Goal: Task Accomplishment & Management: Use online tool/utility

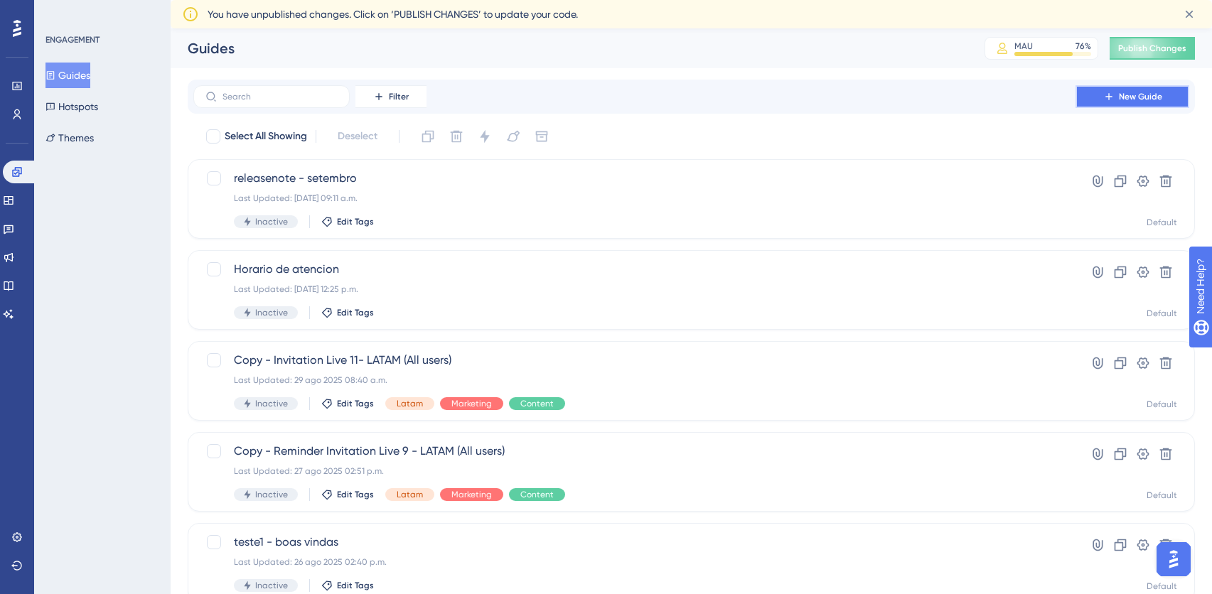
click at [1099, 94] on button "New Guide" at bounding box center [1132, 96] width 114 height 23
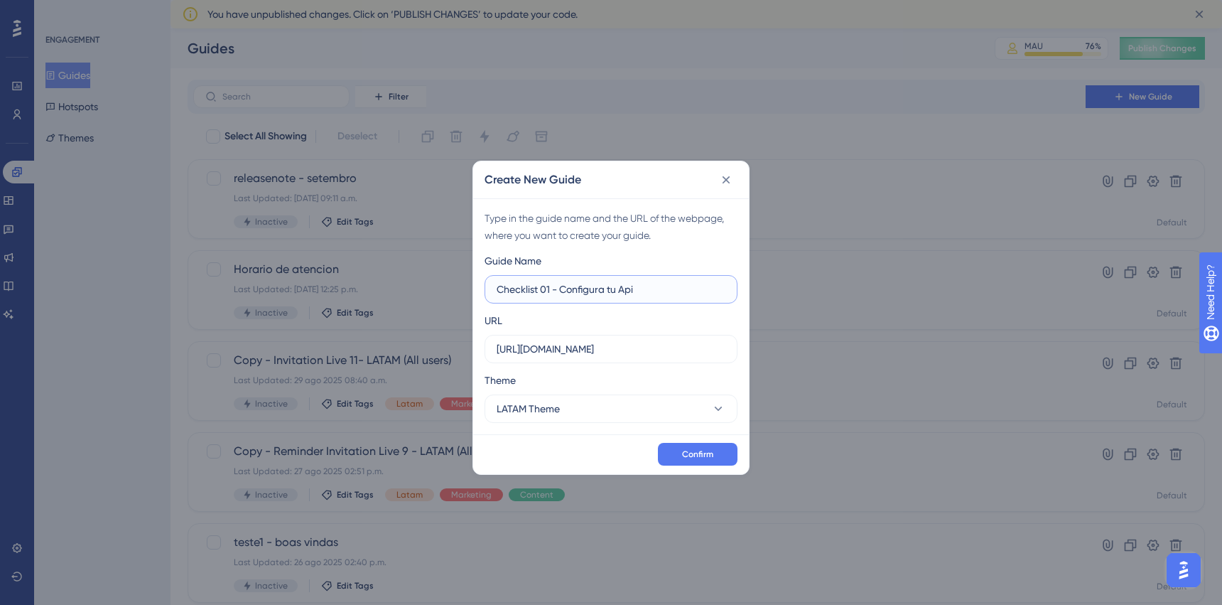
click at [586, 291] on input "Checklist 01 - Configura tu Api" at bounding box center [611, 289] width 229 height 16
type input "Checklist 01 - Conecta tu Api"
click at [645, 345] on input "[URL][DOMAIN_NAME]" at bounding box center [611, 349] width 229 height 16
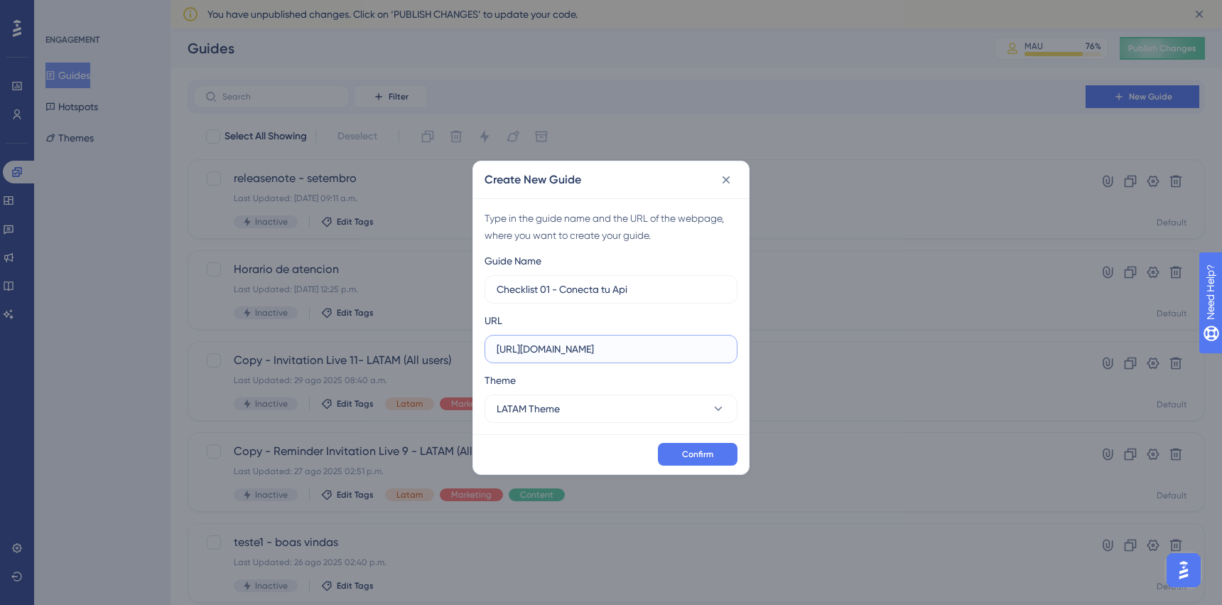
click at [645, 345] on input "[URL][DOMAIN_NAME]" at bounding box center [611, 349] width 229 height 16
paste input "[DOMAIN_NAME][URL]"
type input "[URL][DOMAIN_NAME]"
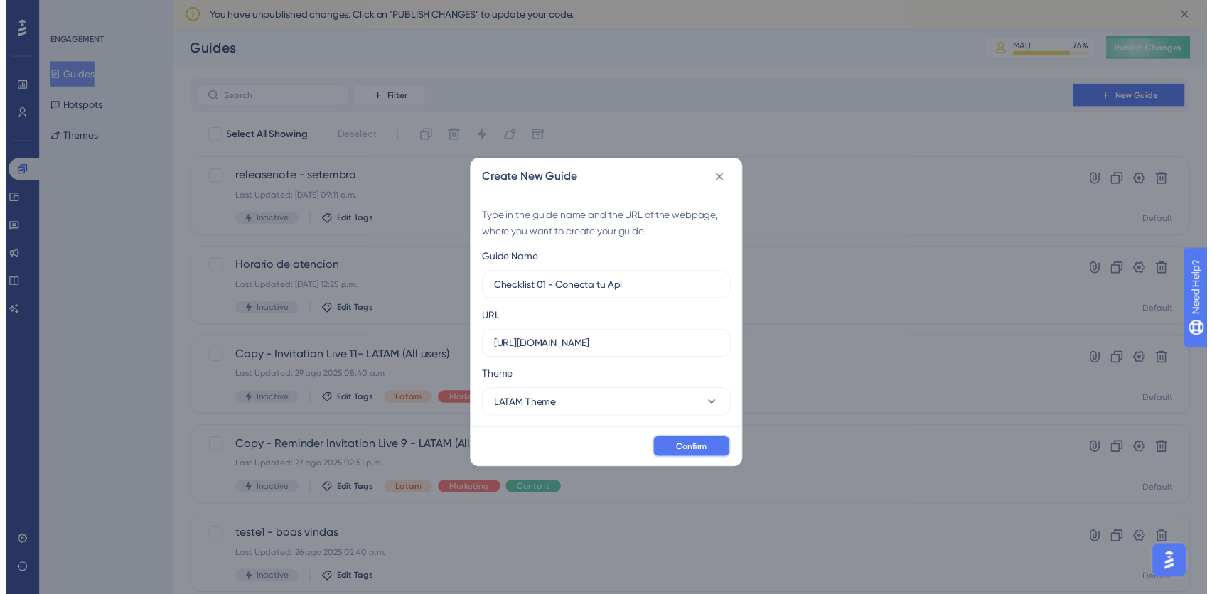
scroll to position [0, 0]
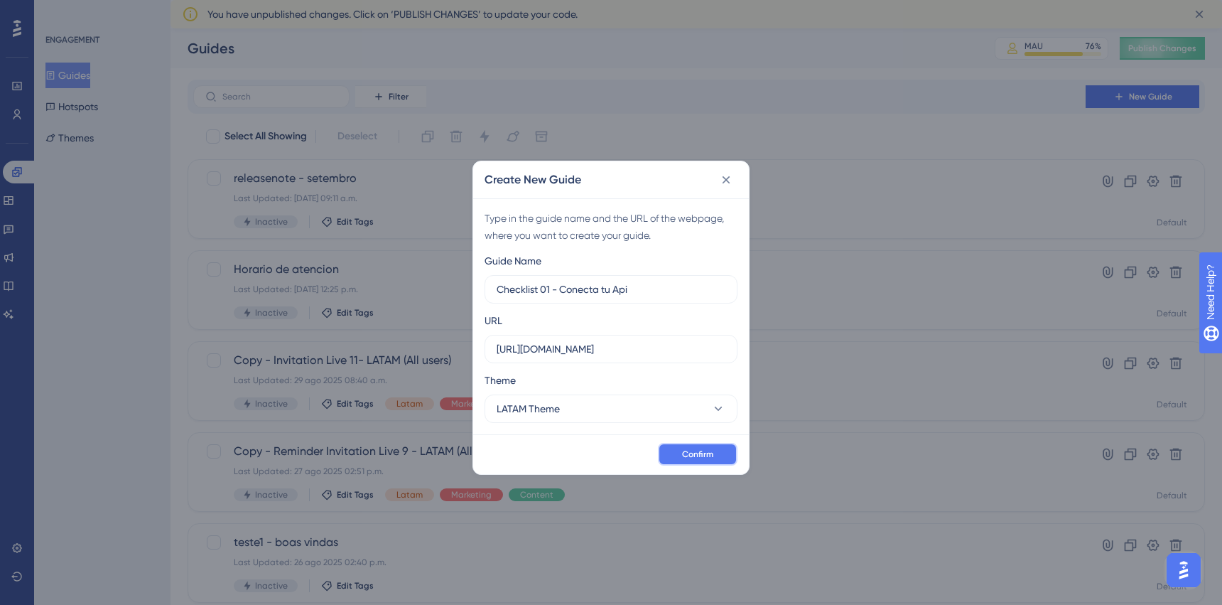
click at [674, 451] on button "Confirm" at bounding box center [698, 454] width 80 height 23
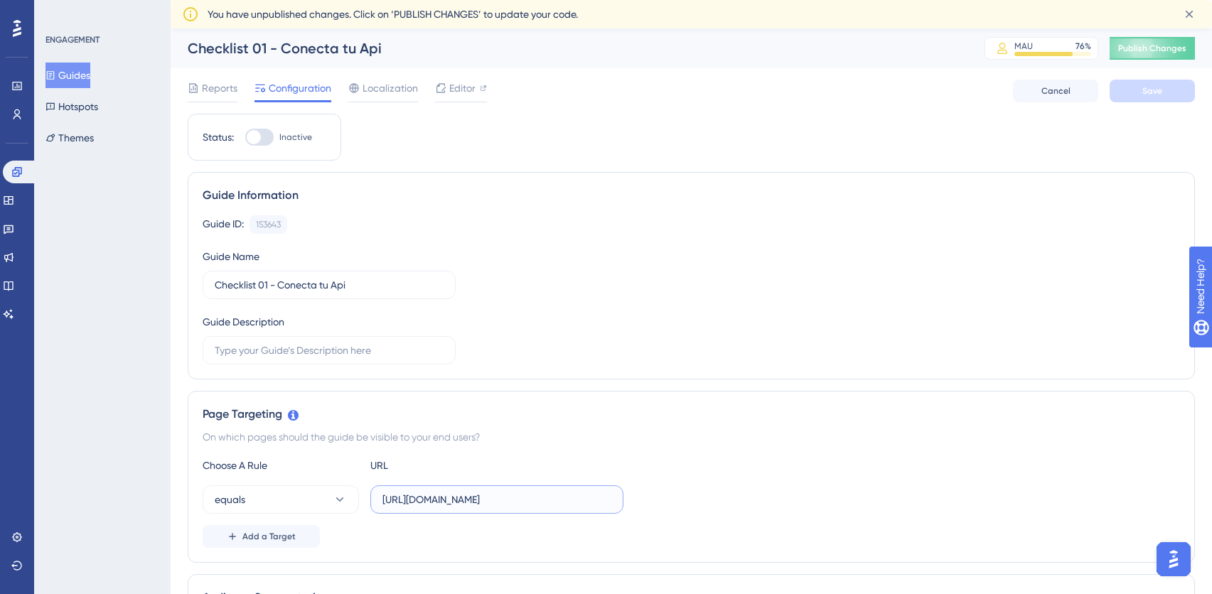
click at [480, 504] on input "[URL][DOMAIN_NAME]" at bounding box center [496, 500] width 229 height 16
type input "a"
paste input "[DOMAIN_NAME]"
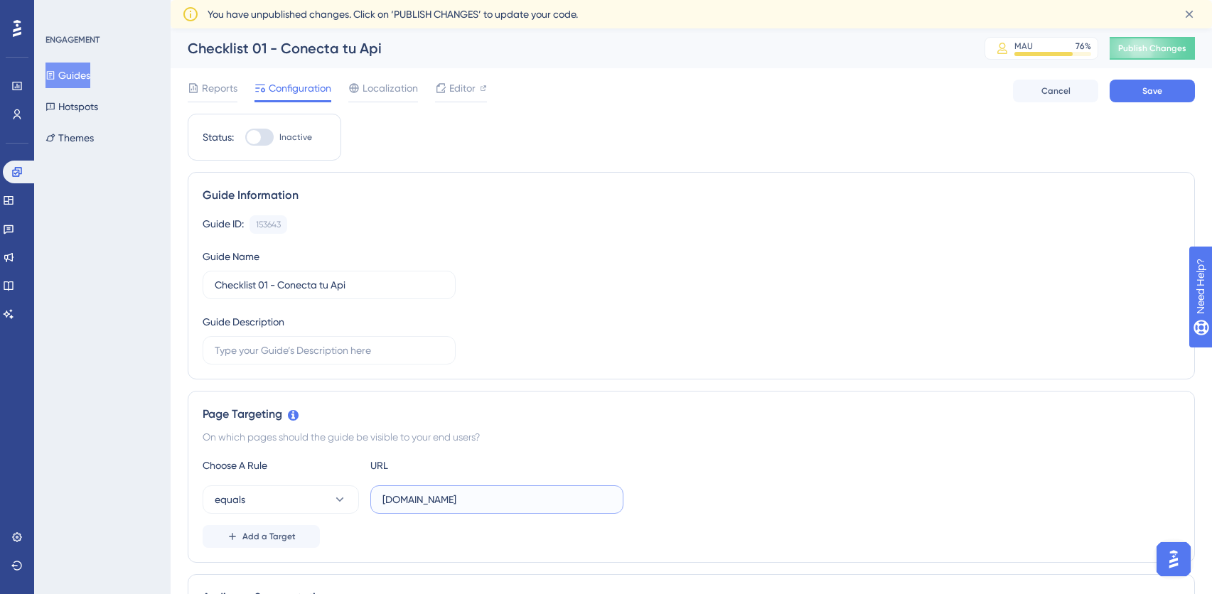
type input "[DOMAIN_NAME]"
click at [471, 312] on div "Guide ID: 153643 Copy Guide Name Checklist 01 - Conecta tu Api Guide Description" at bounding box center [691, 289] width 977 height 149
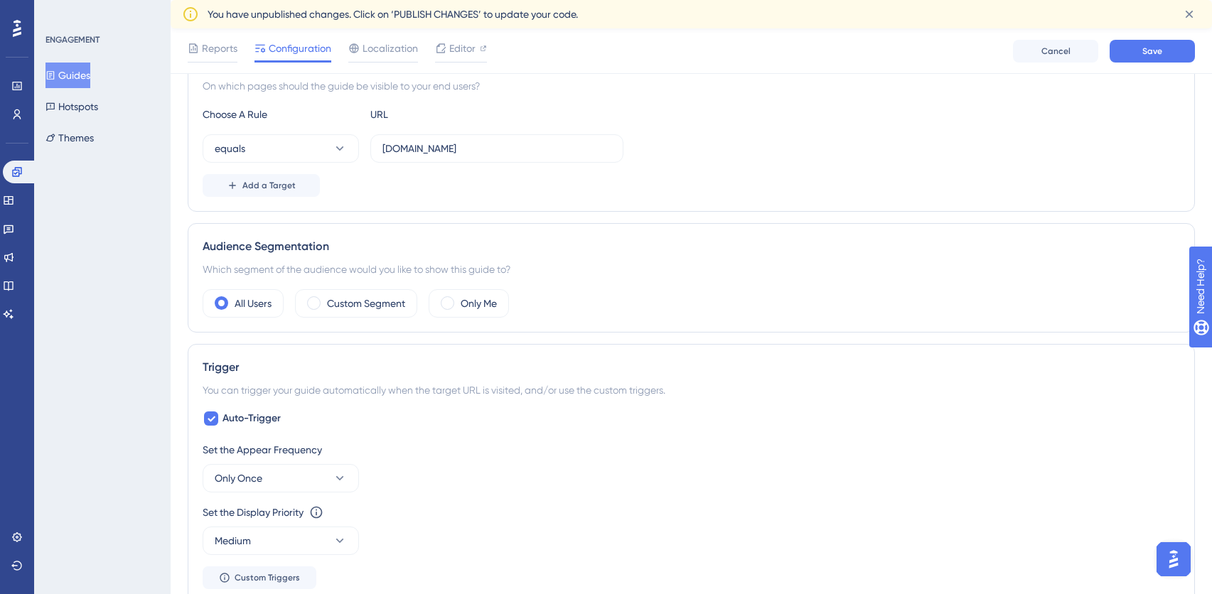
scroll to position [380, 0]
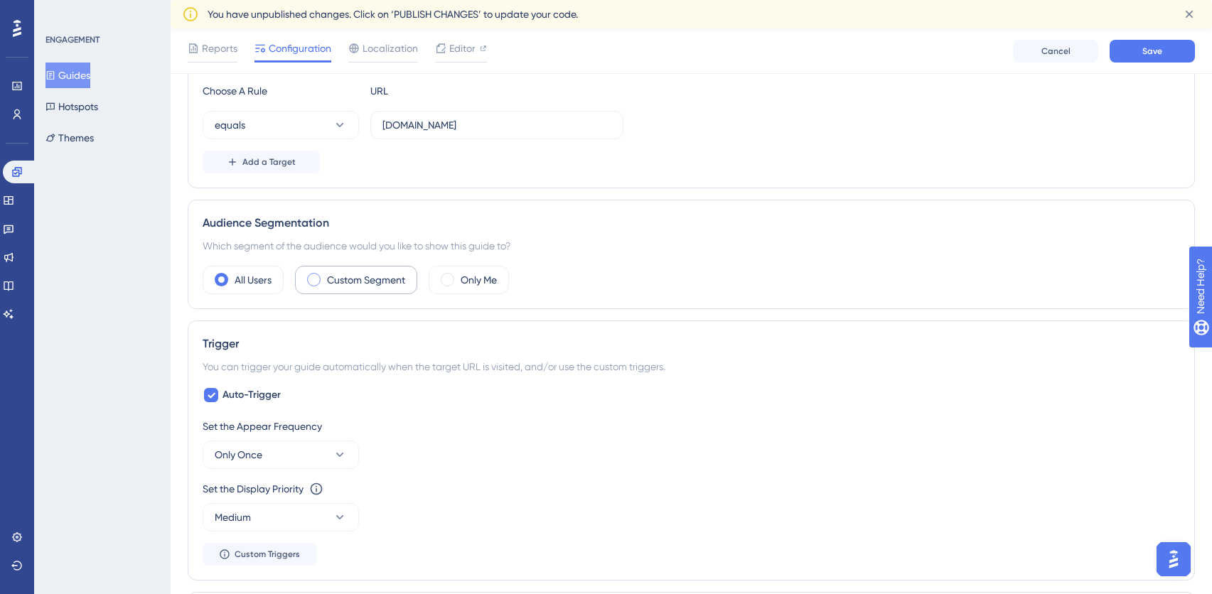
click at [350, 290] on div "Custom Segment" at bounding box center [356, 280] width 122 height 28
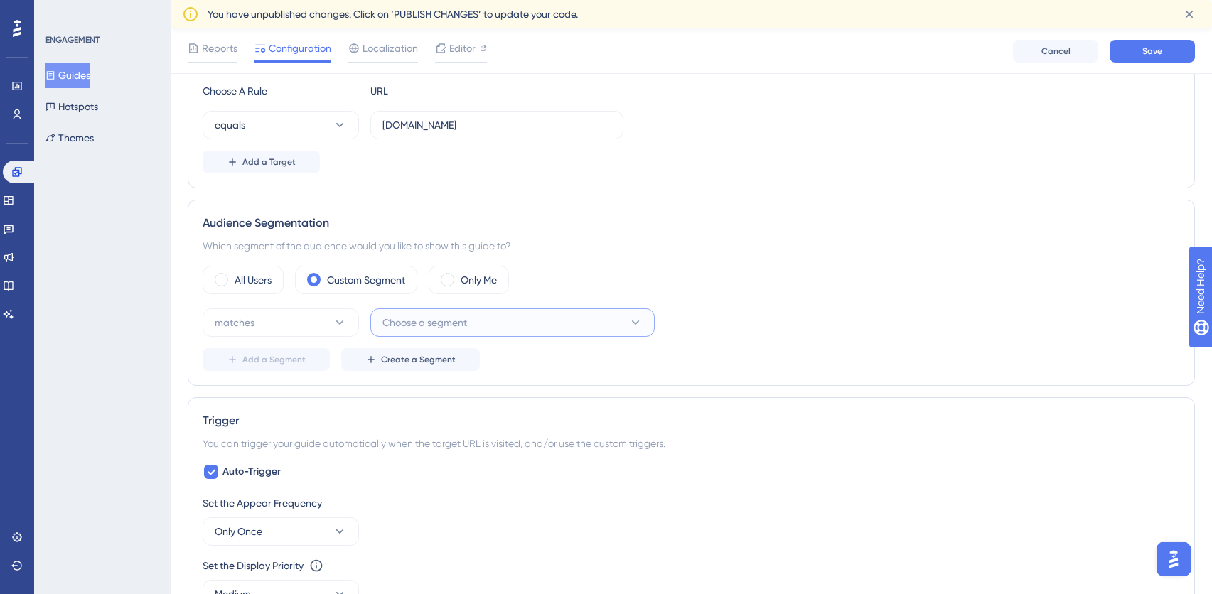
click at [397, 326] on span "Choose a segment" at bounding box center [424, 322] width 85 height 17
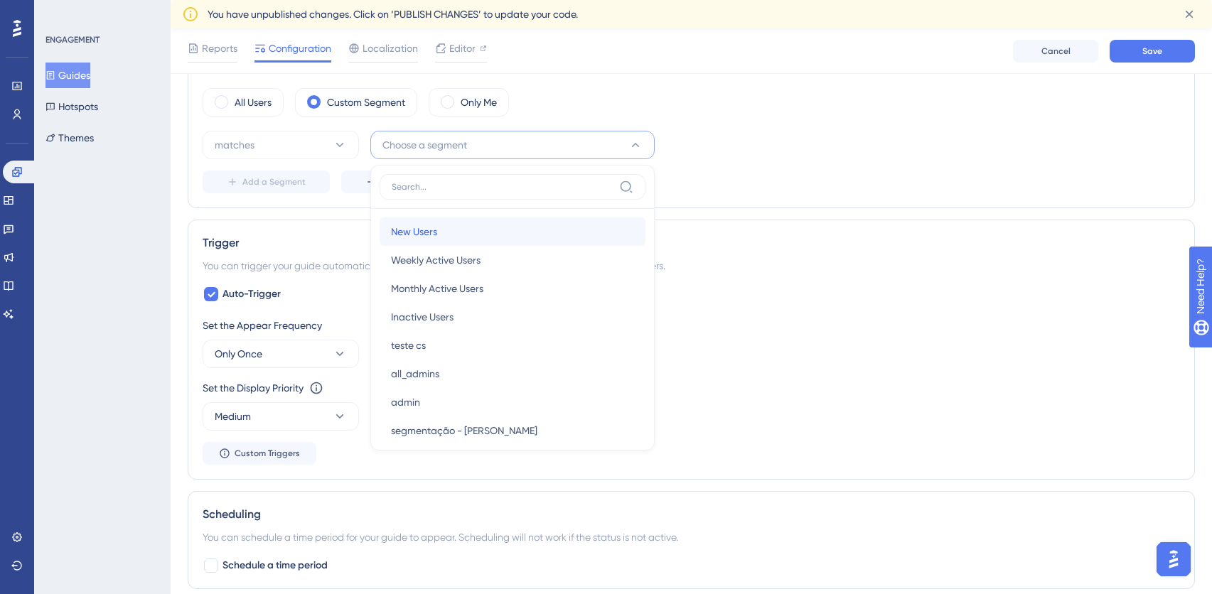
click at [429, 234] on span "New Users" at bounding box center [414, 231] width 46 height 17
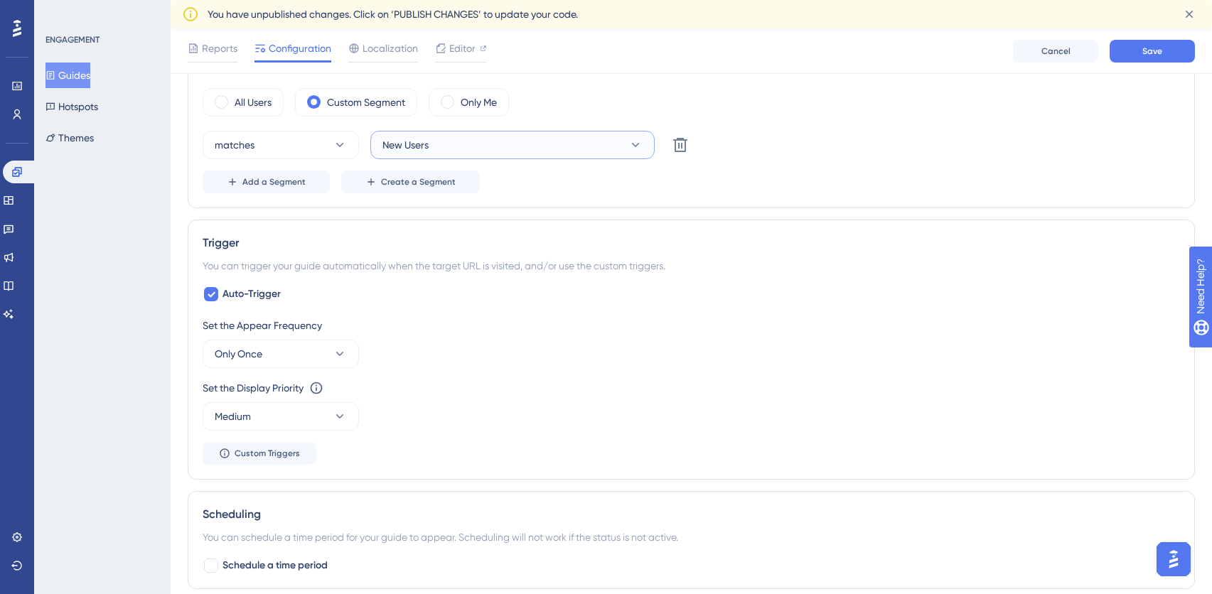
click at [473, 143] on button "New Users" at bounding box center [512, 145] width 284 height 28
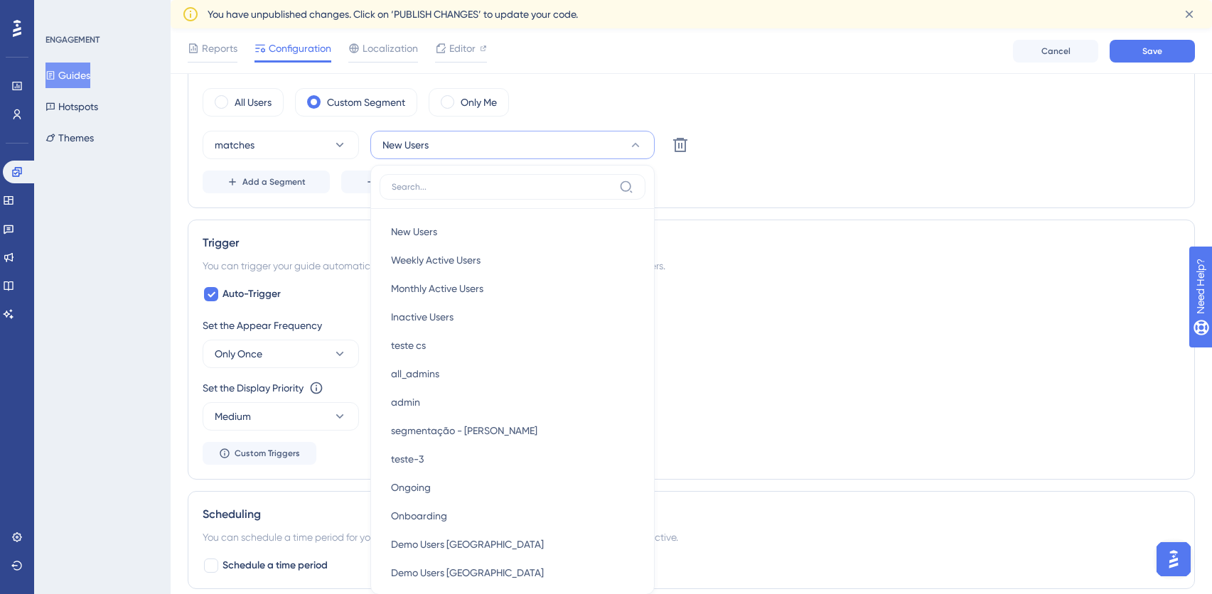
scroll to position [632, 0]
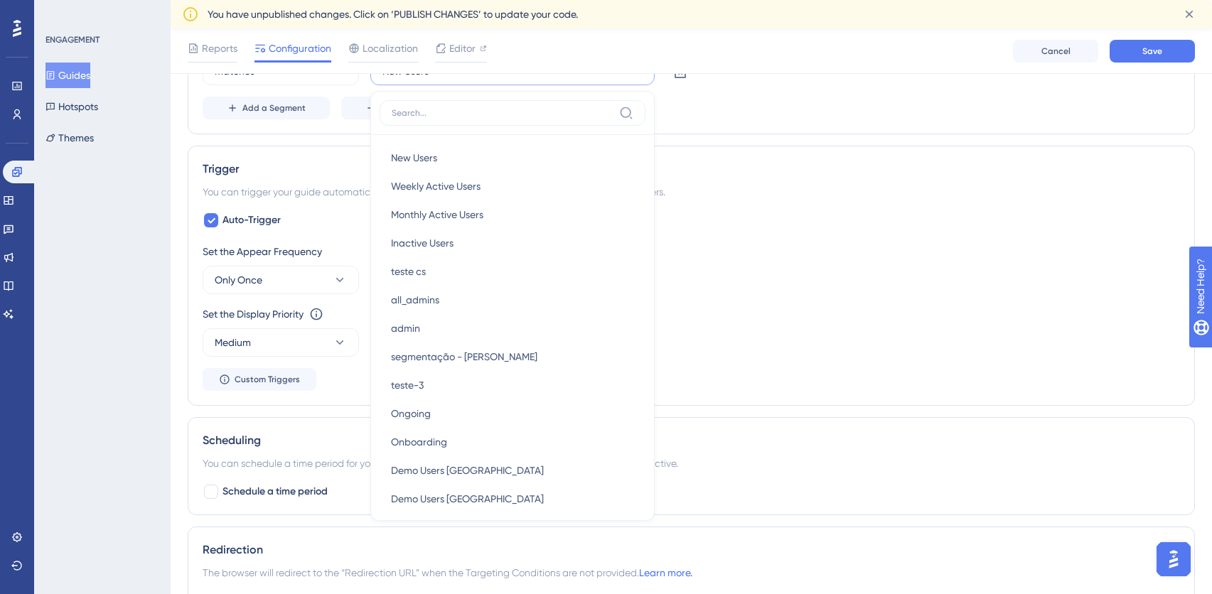
click at [742, 138] on div "Status: Inactive Guide Information Guide ID: 153643 Copy Guide Name Checklist 0…" at bounding box center [691, 215] width 1007 height 1454
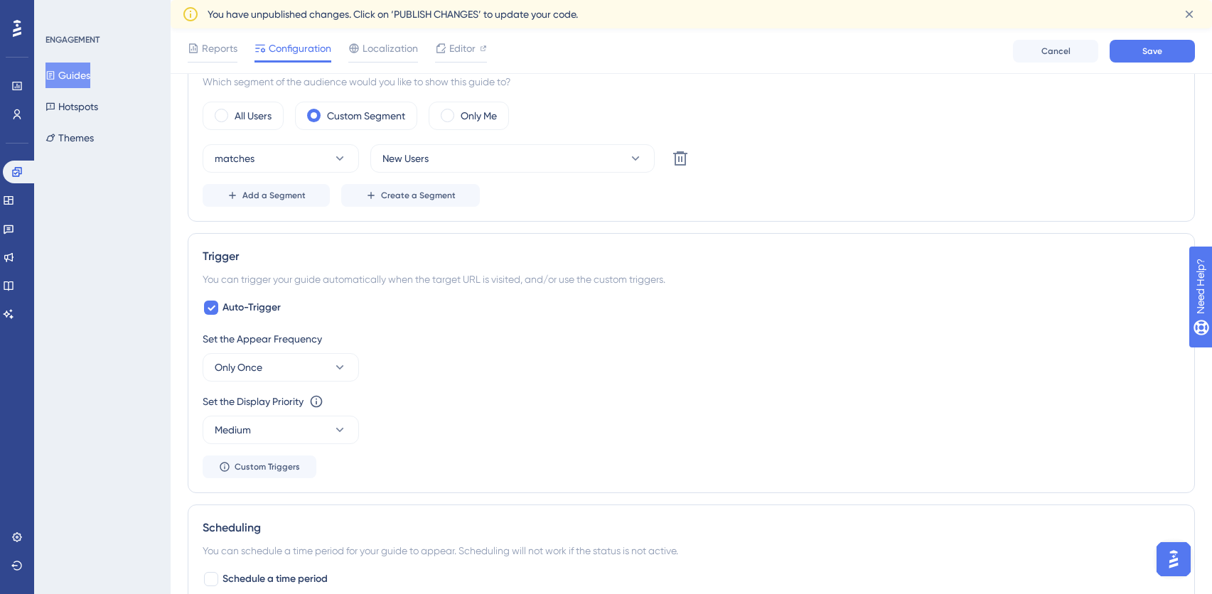
scroll to position [533, 0]
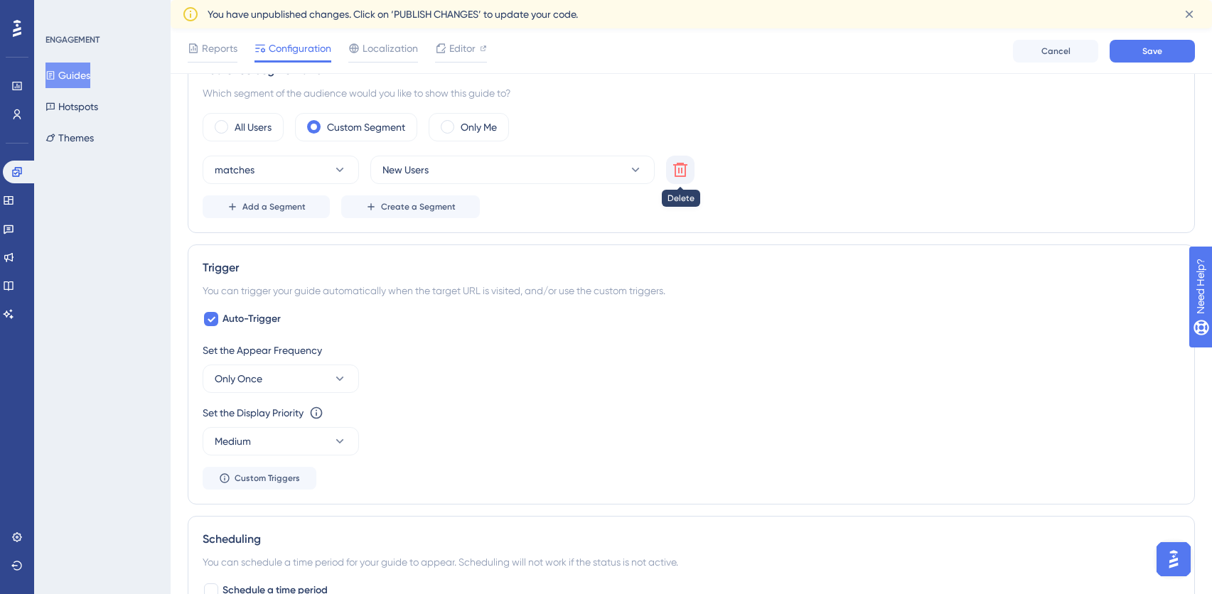
click at [682, 178] on button at bounding box center [680, 170] width 28 height 28
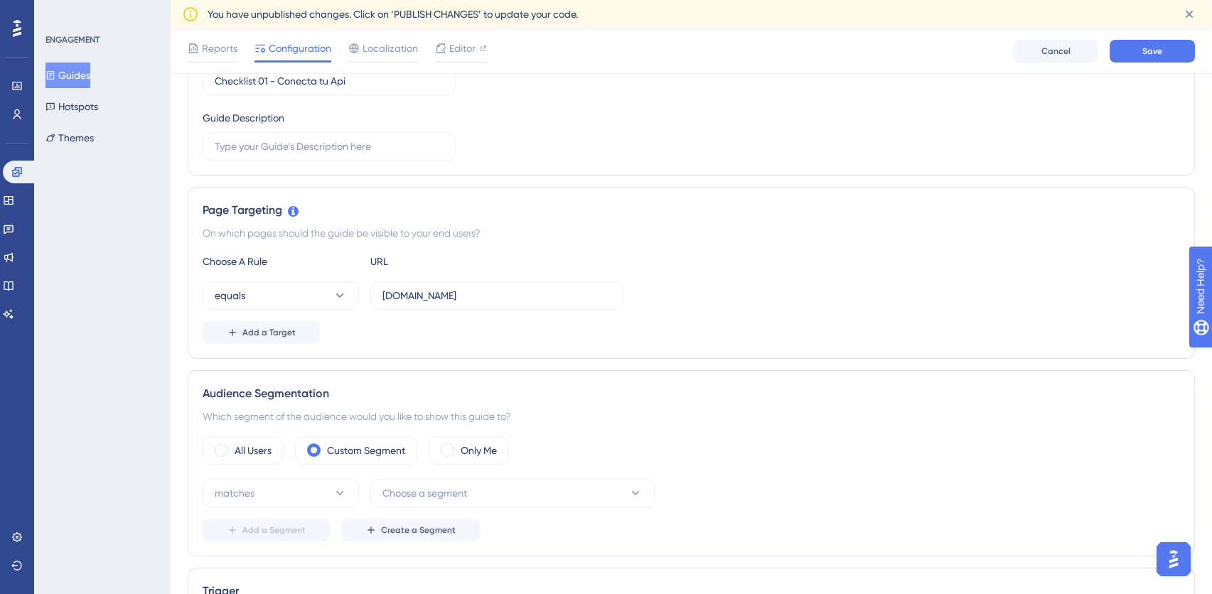
scroll to position [209, 0]
click at [326, 299] on button "equals" at bounding box center [281, 296] width 156 height 28
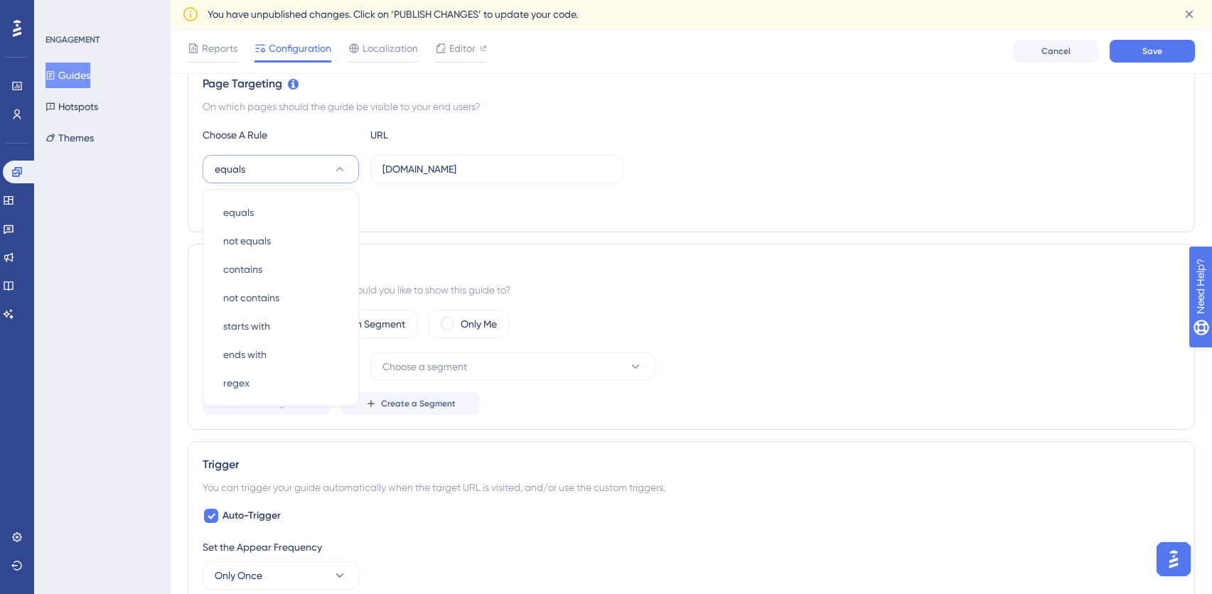
click at [663, 215] on div "Add a Target" at bounding box center [691, 206] width 977 height 23
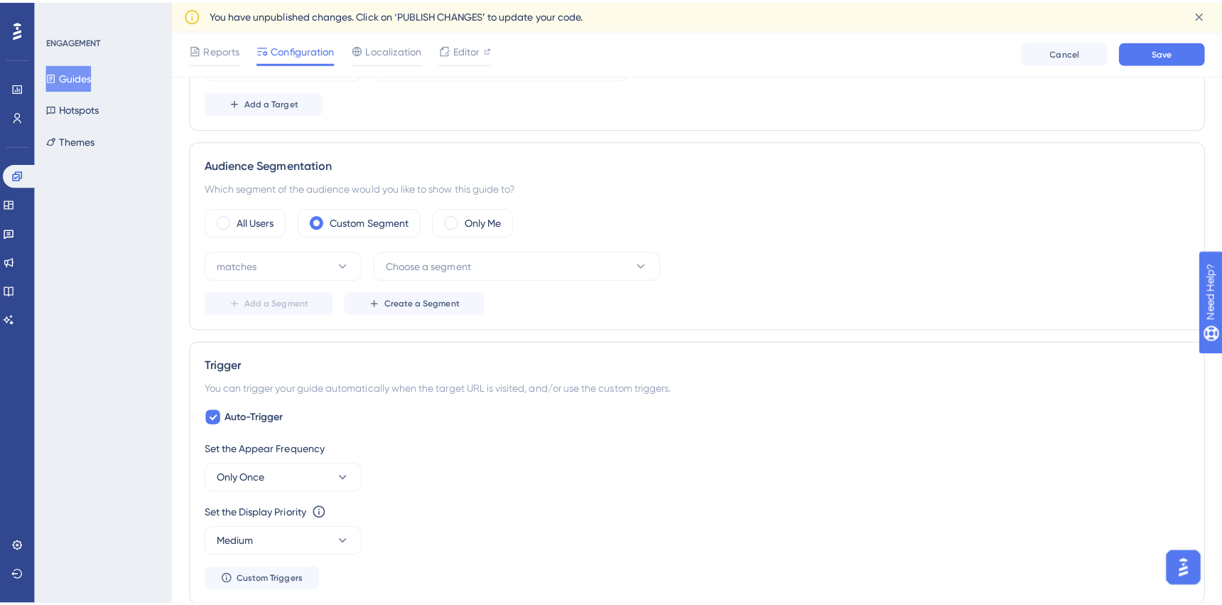
scroll to position [441, 0]
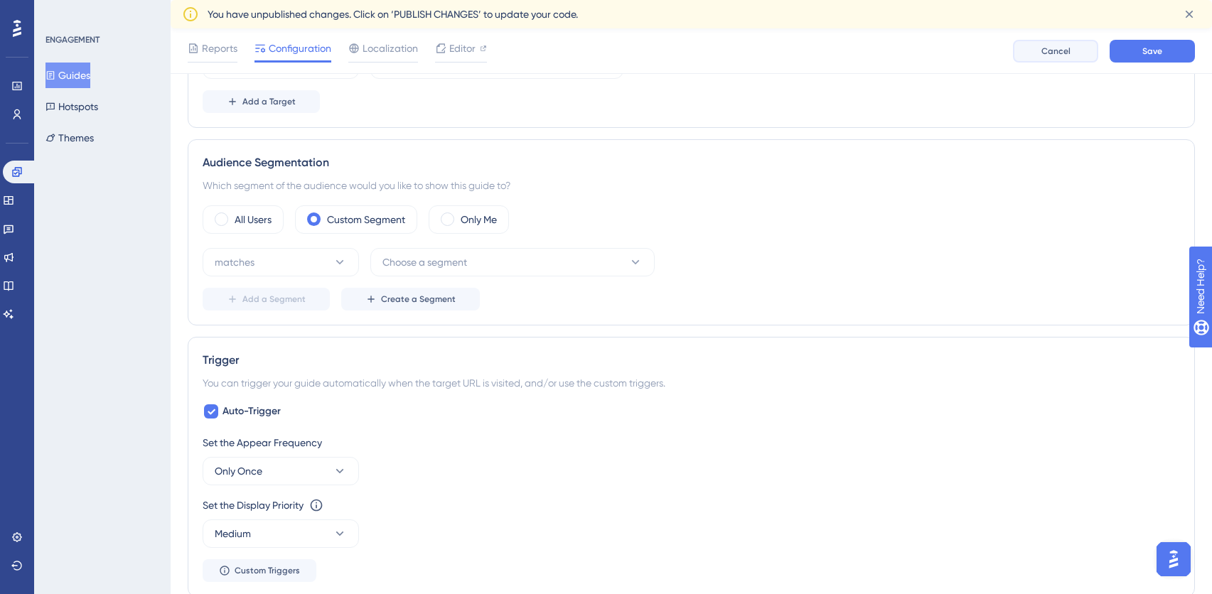
click at [1046, 51] on span "Cancel" at bounding box center [1055, 50] width 29 height 11
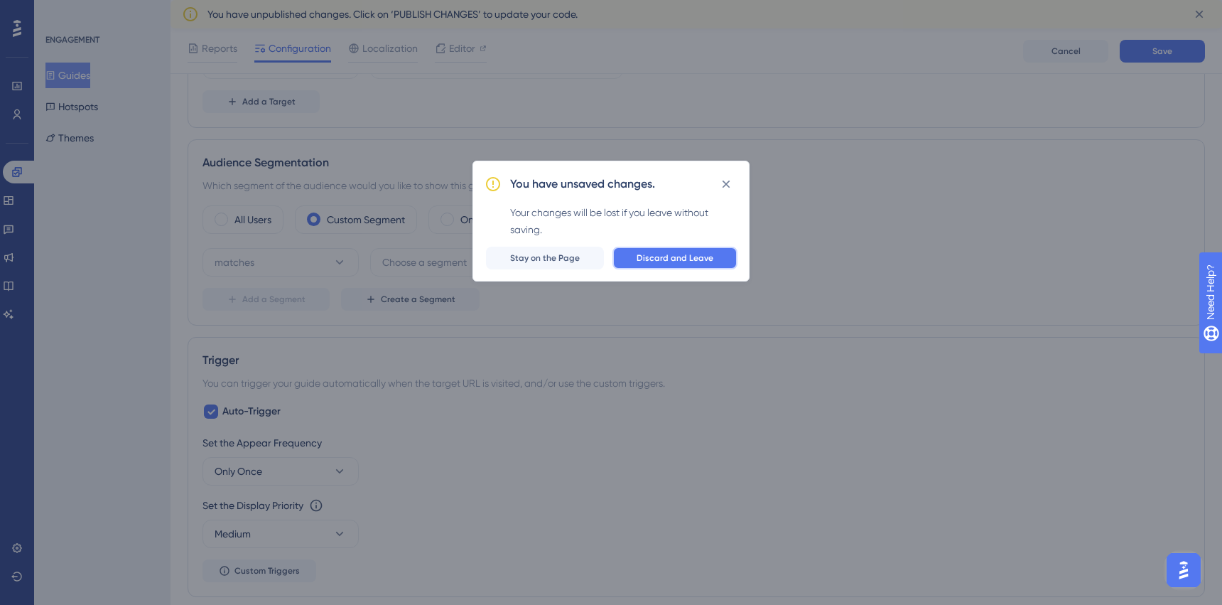
click at [660, 264] on button "Discard and Leave" at bounding box center [675, 258] width 125 height 23
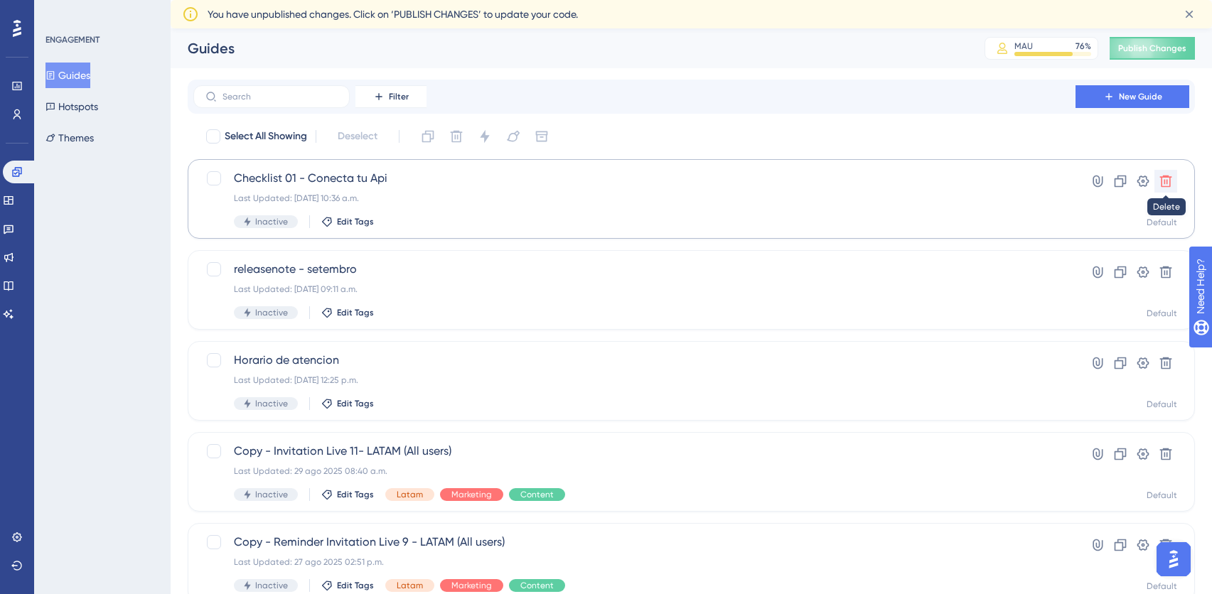
click at [1170, 177] on icon at bounding box center [1166, 182] width 12 height 12
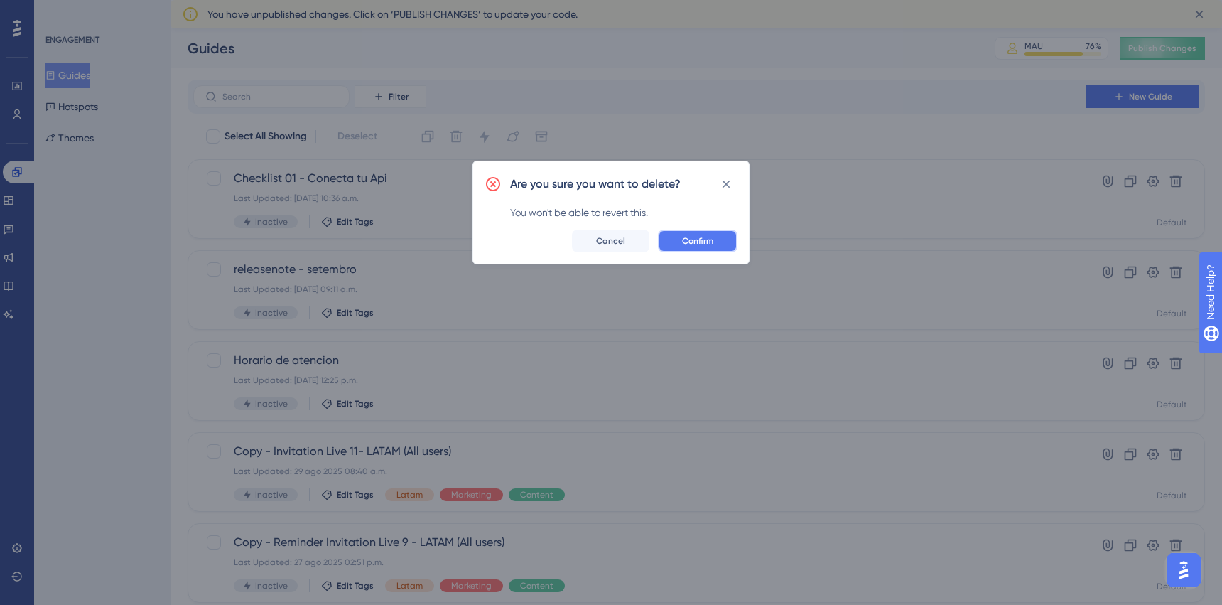
click at [700, 239] on span "Confirm" at bounding box center [697, 240] width 31 height 11
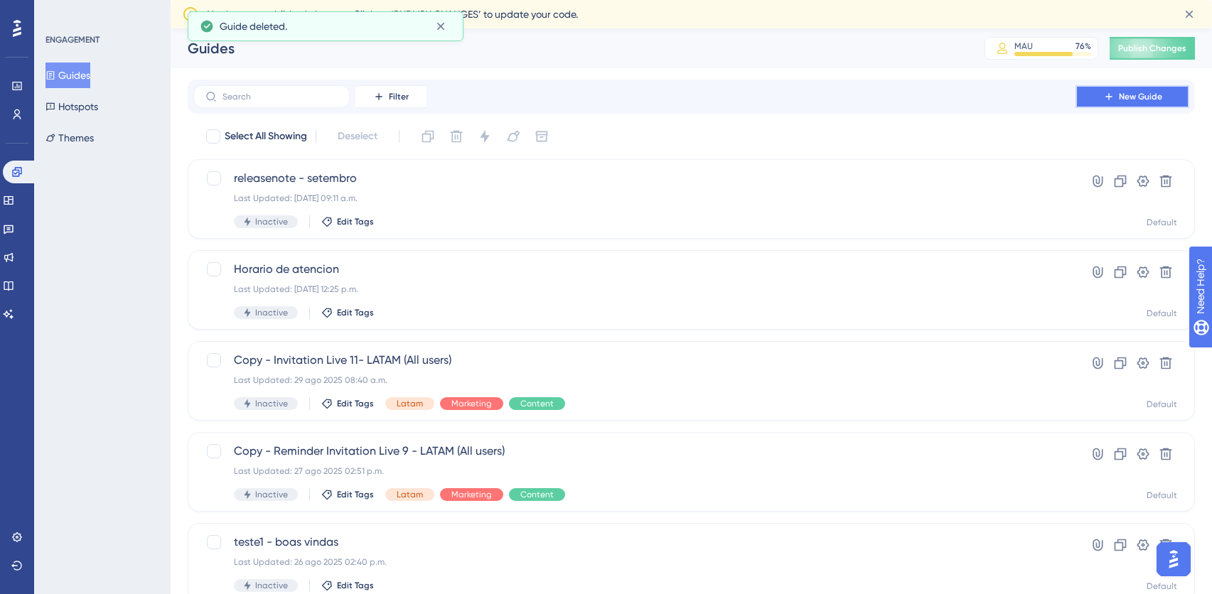
click at [1106, 92] on icon at bounding box center [1108, 96] width 11 height 11
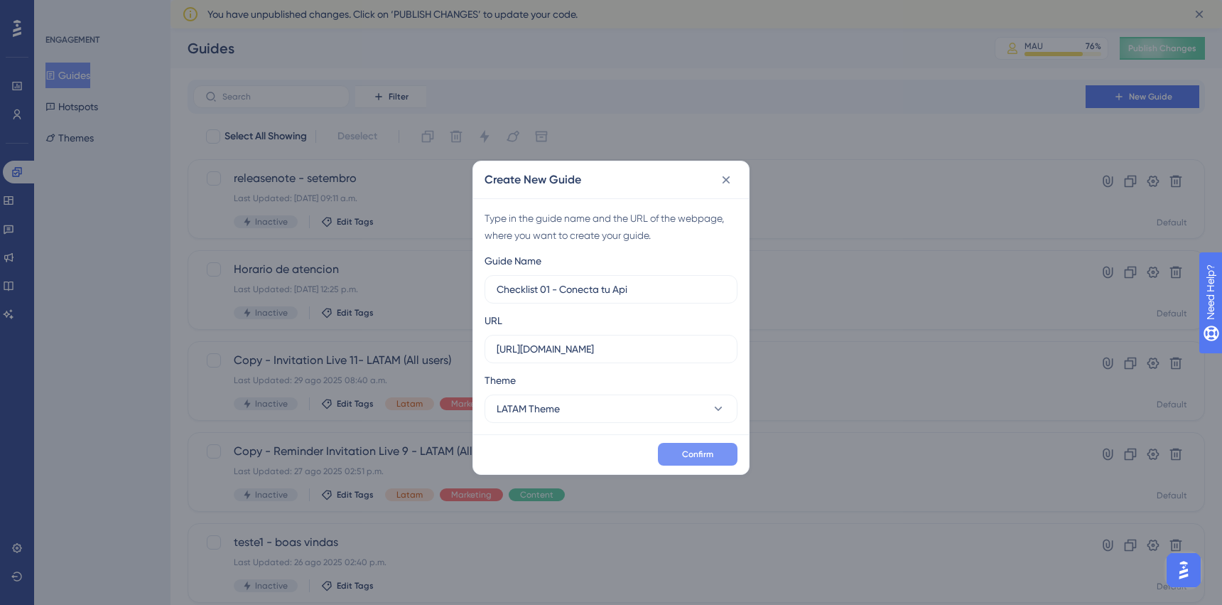
type input "Checklist 01 - Conecta tu Api"
click at [680, 459] on button "Confirm" at bounding box center [698, 454] width 80 height 23
